Goal: Consume media (video, audio)

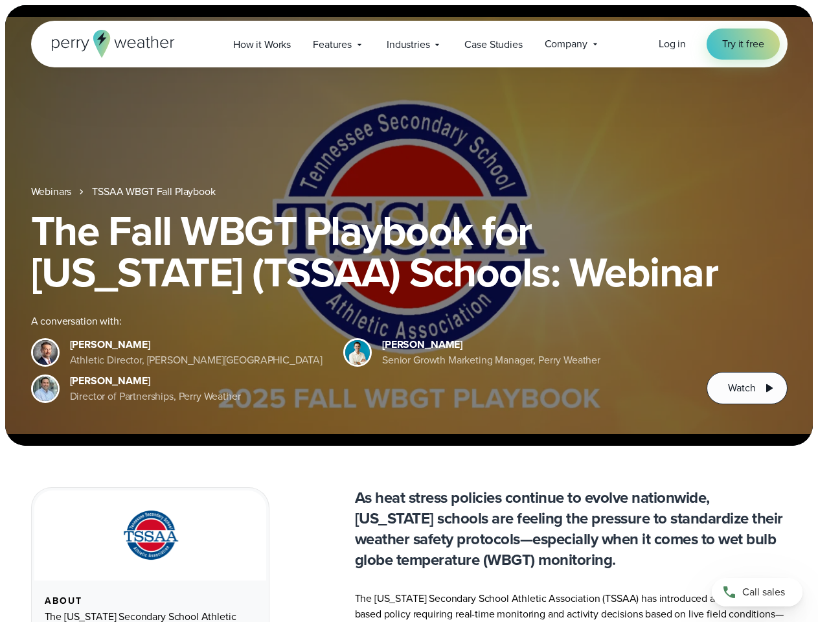
click at [409, 311] on div "The Fall WBGT Playbook for [US_STATE] (TSSAA) Schools: Webinar A conversation w…" at bounding box center [409, 307] width 756 height 194
click at [409, 44] on span "Industries" at bounding box center [408, 45] width 43 height 16
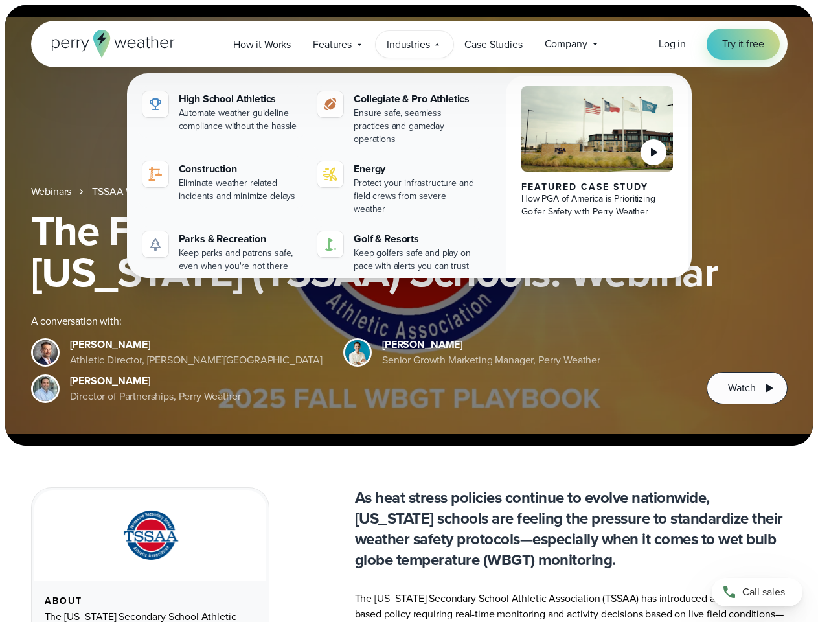
click at [409, 225] on h1 "The Fall WBGT Playbook for [US_STATE] (TSSAA) Schools: Webinar" at bounding box center [409, 251] width 756 height 83
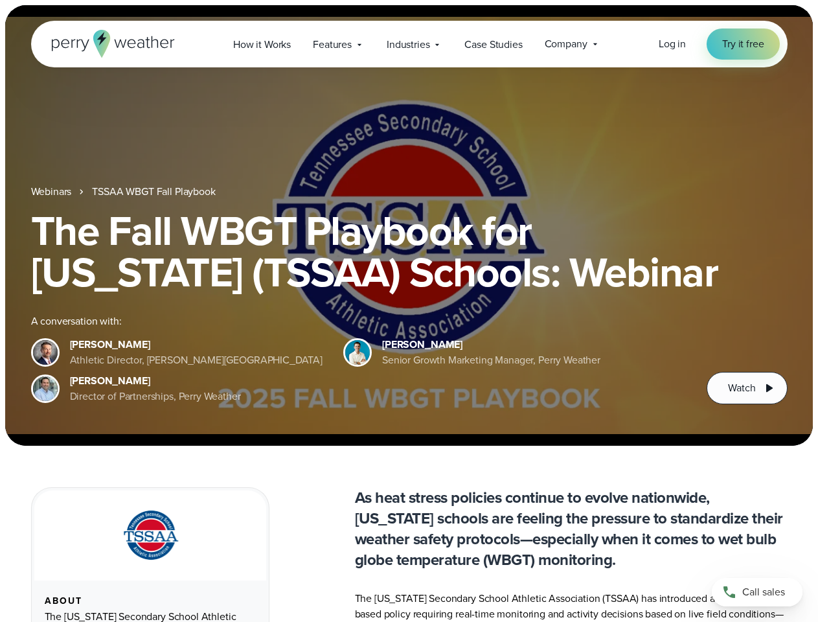
click at [155, 192] on link "TSSAA WBGT Fall Playbook" at bounding box center [153, 192] width 123 height 16
click at [747, 388] on span "Watch" at bounding box center [741, 388] width 27 height 16
